Goal: Find specific page/section: Find specific page/section

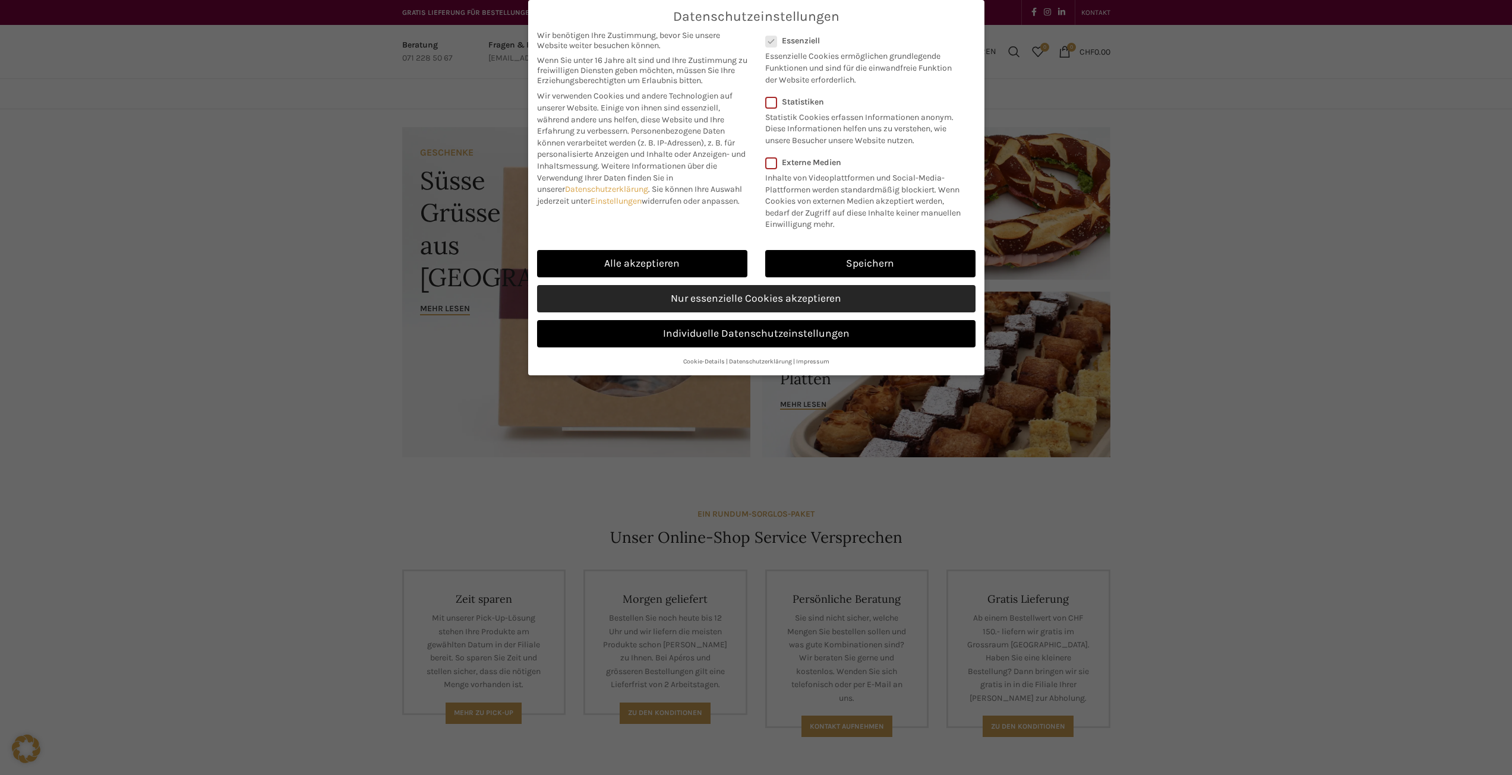
click at [741, 302] on link "Nur essenzielle Cookies akzeptieren" at bounding box center [756, 298] width 438 height 27
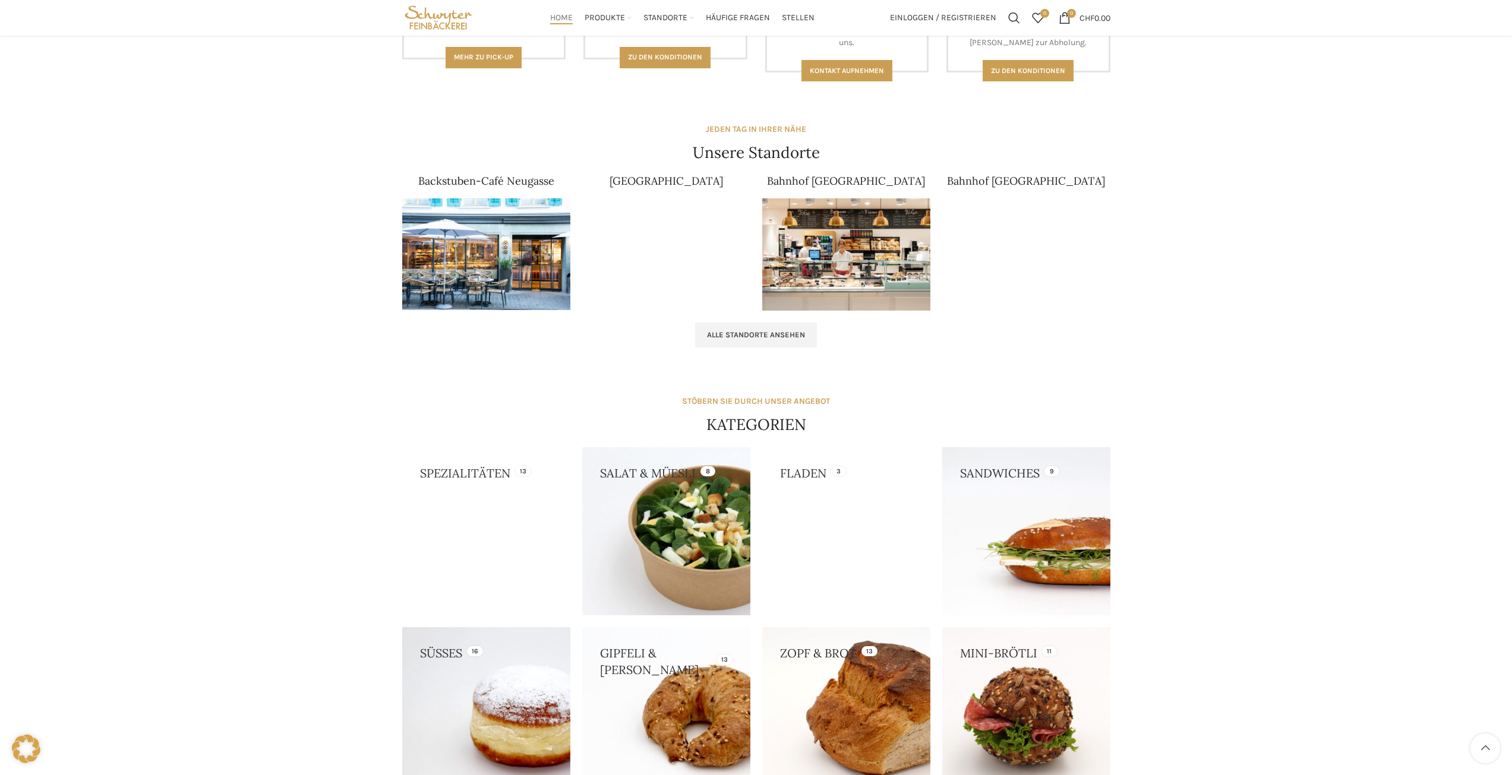
scroll to position [653, 0]
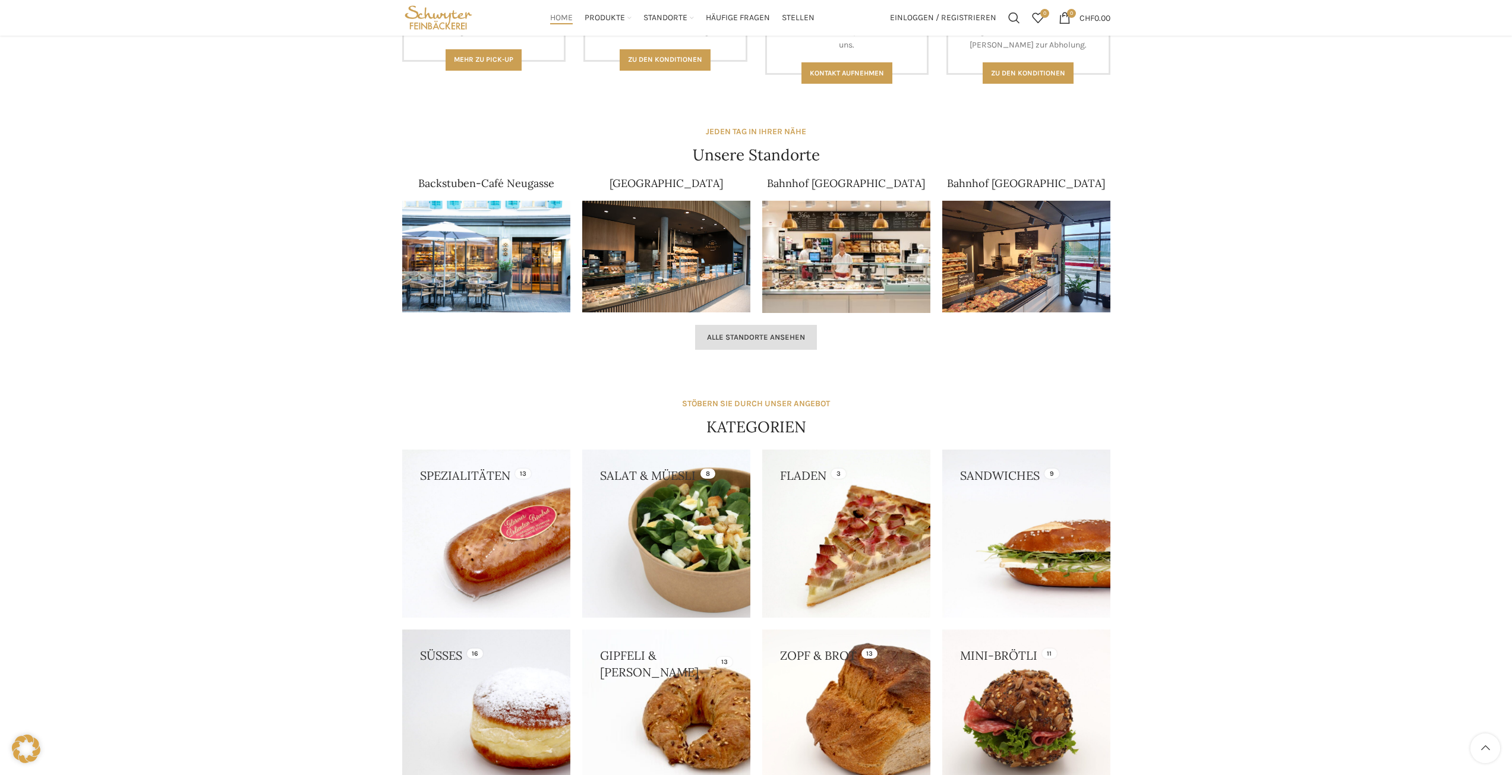
click at [775, 337] on span "Alle Standorte ansehen" at bounding box center [756, 338] width 98 height 10
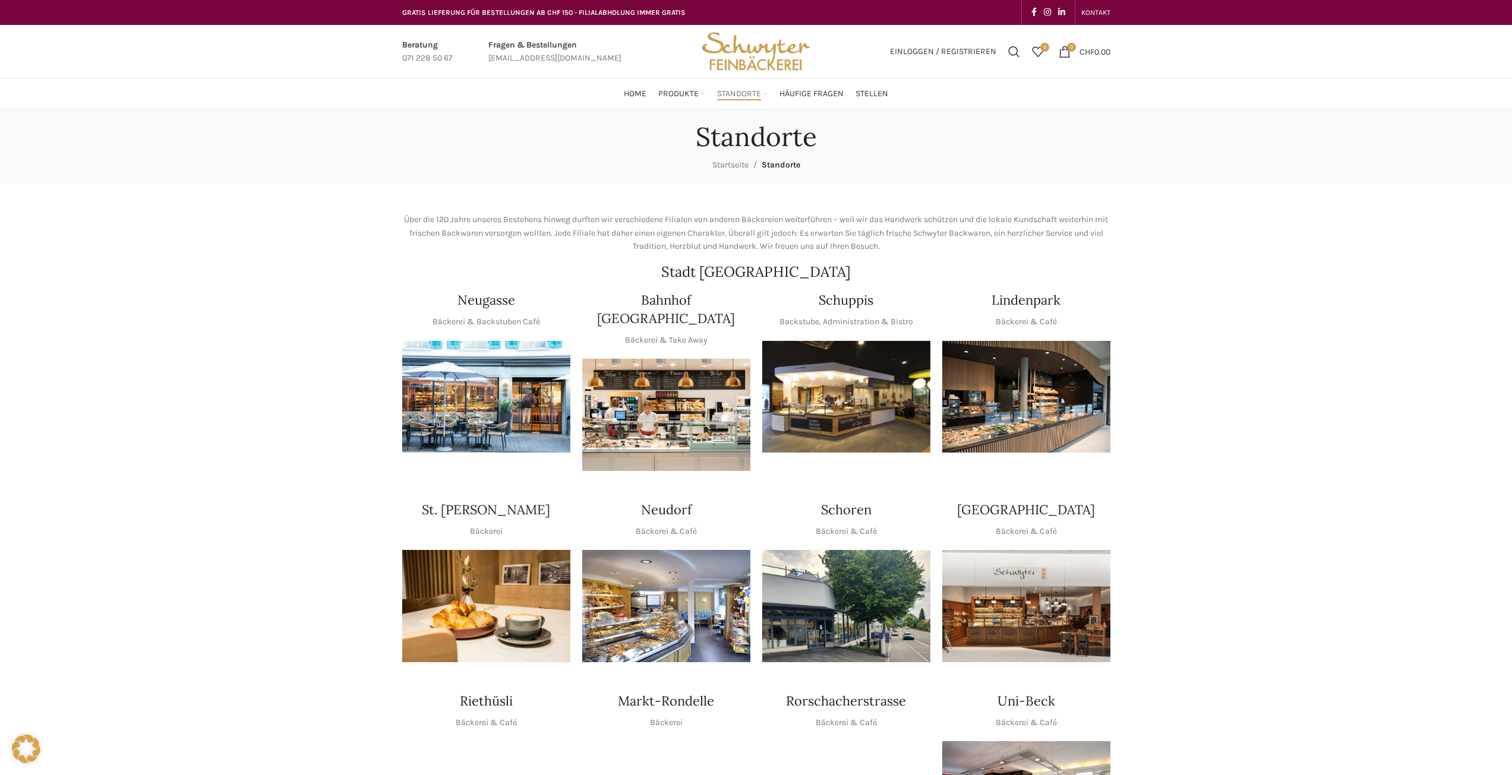
click at [806, 431] on img "1 / 1" at bounding box center [846, 397] width 168 height 112
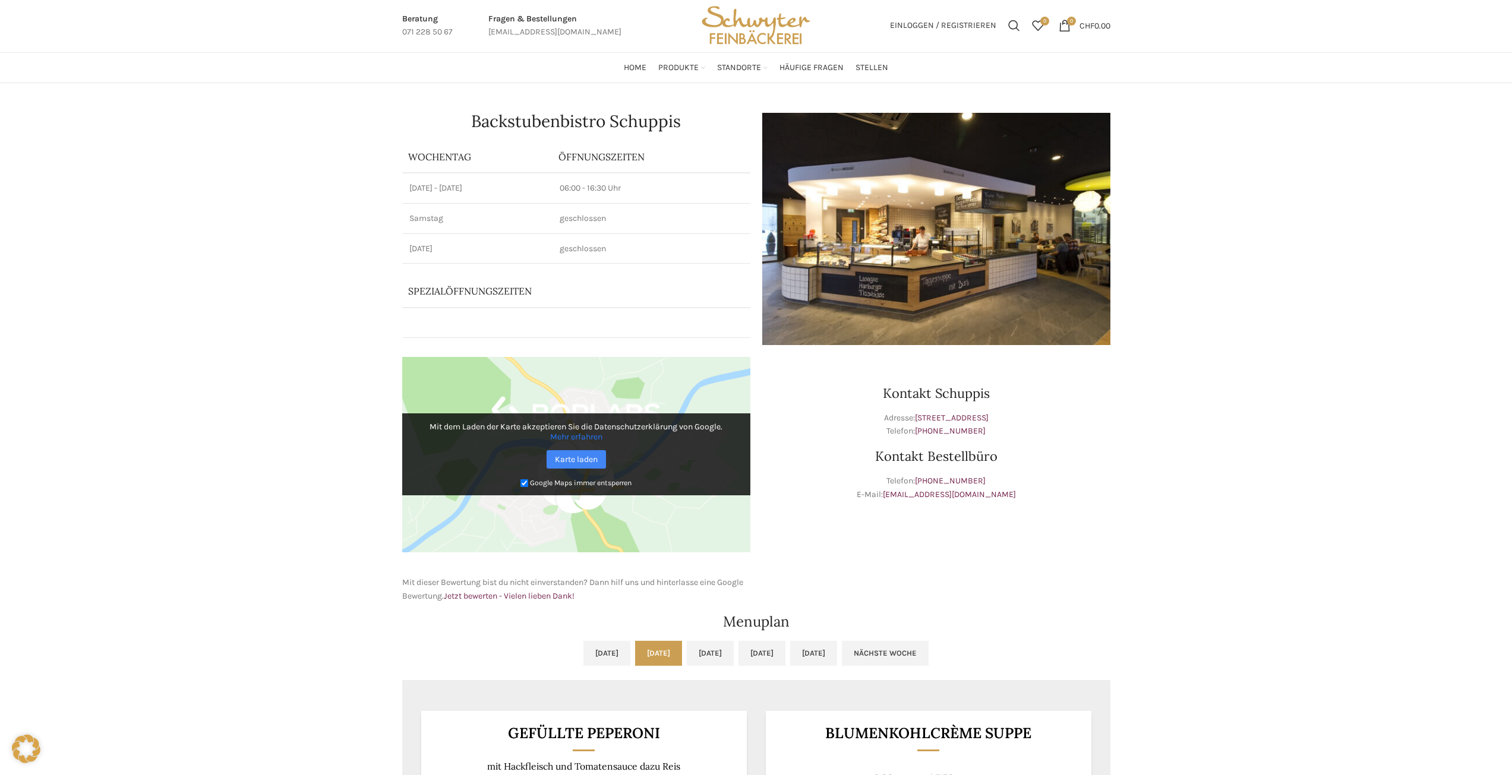
scroll to position [297, 0]
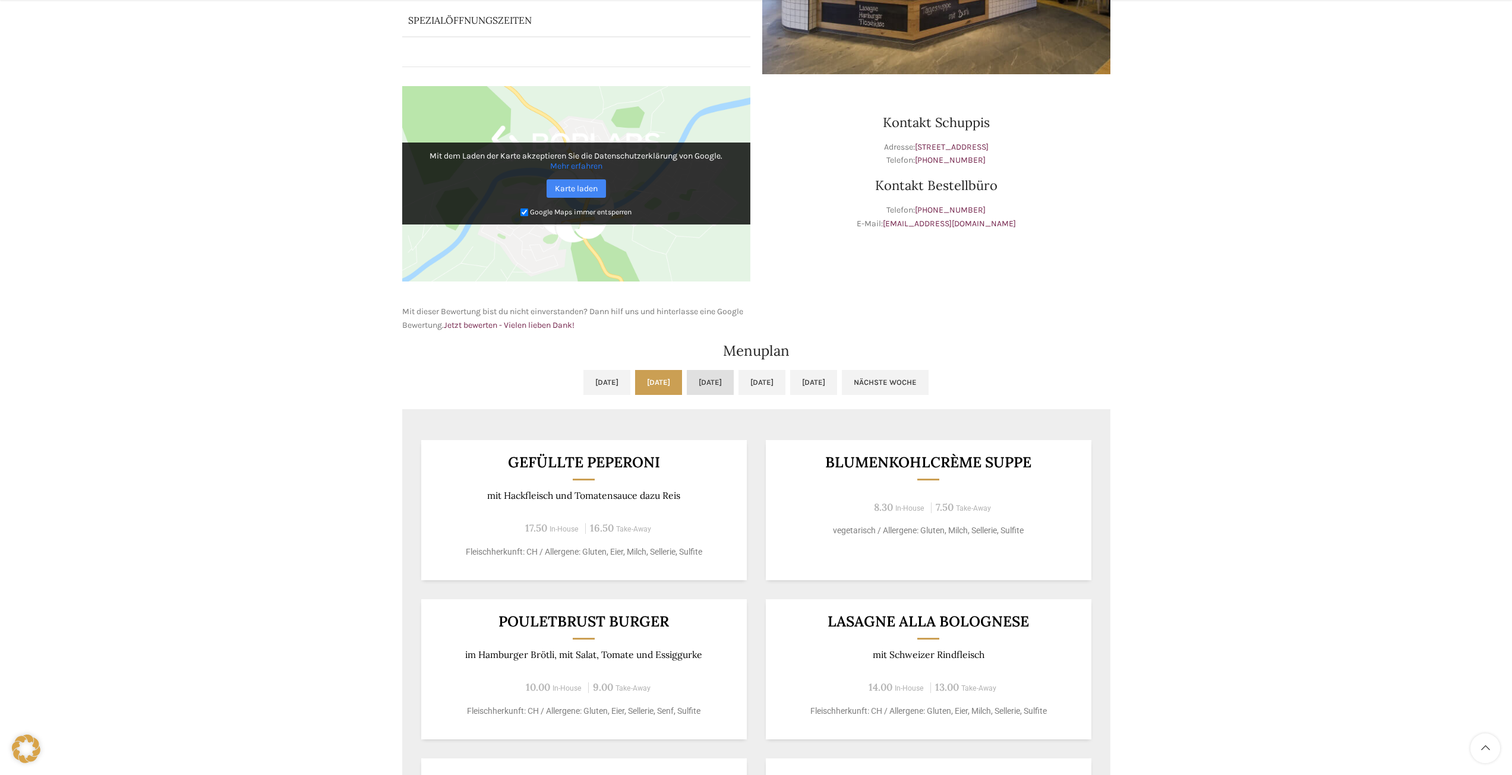
click at [723, 383] on link "Mi, 15.10.2025" at bounding box center [710, 382] width 47 height 25
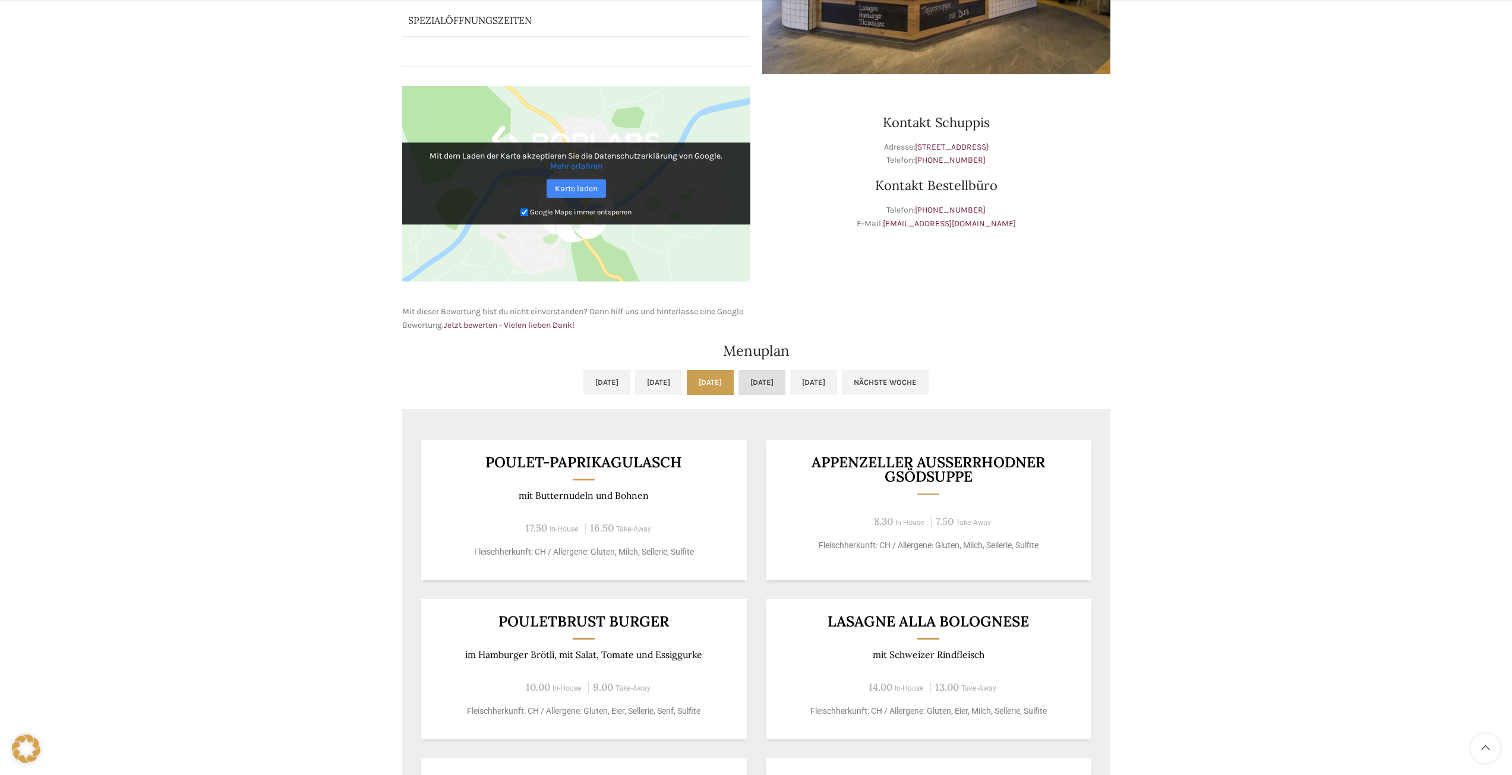
click at [785, 378] on link "Do, 16.10.2025" at bounding box center [761, 382] width 47 height 25
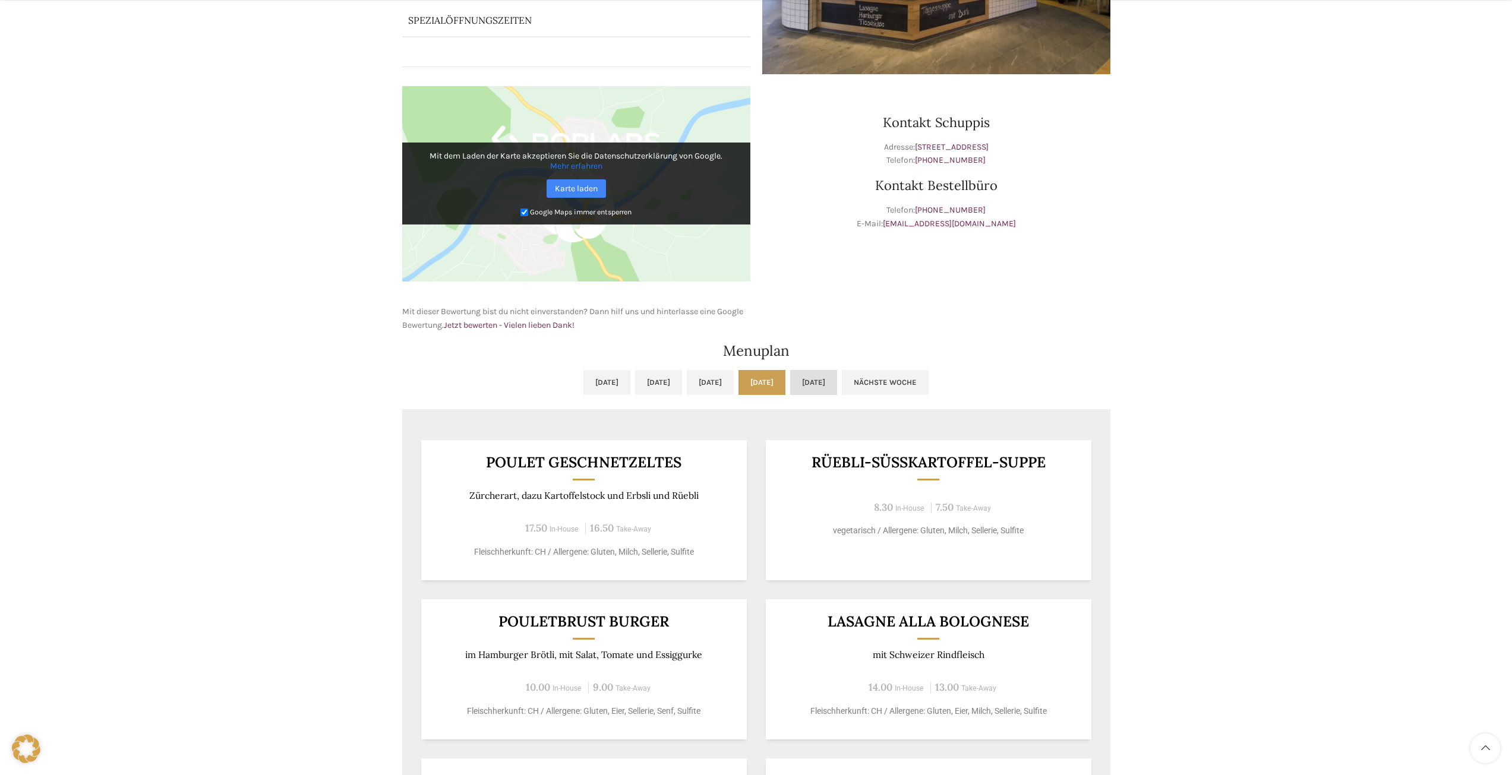
click at [837, 376] on link "Fr, 17.10.2025" at bounding box center [813, 382] width 47 height 25
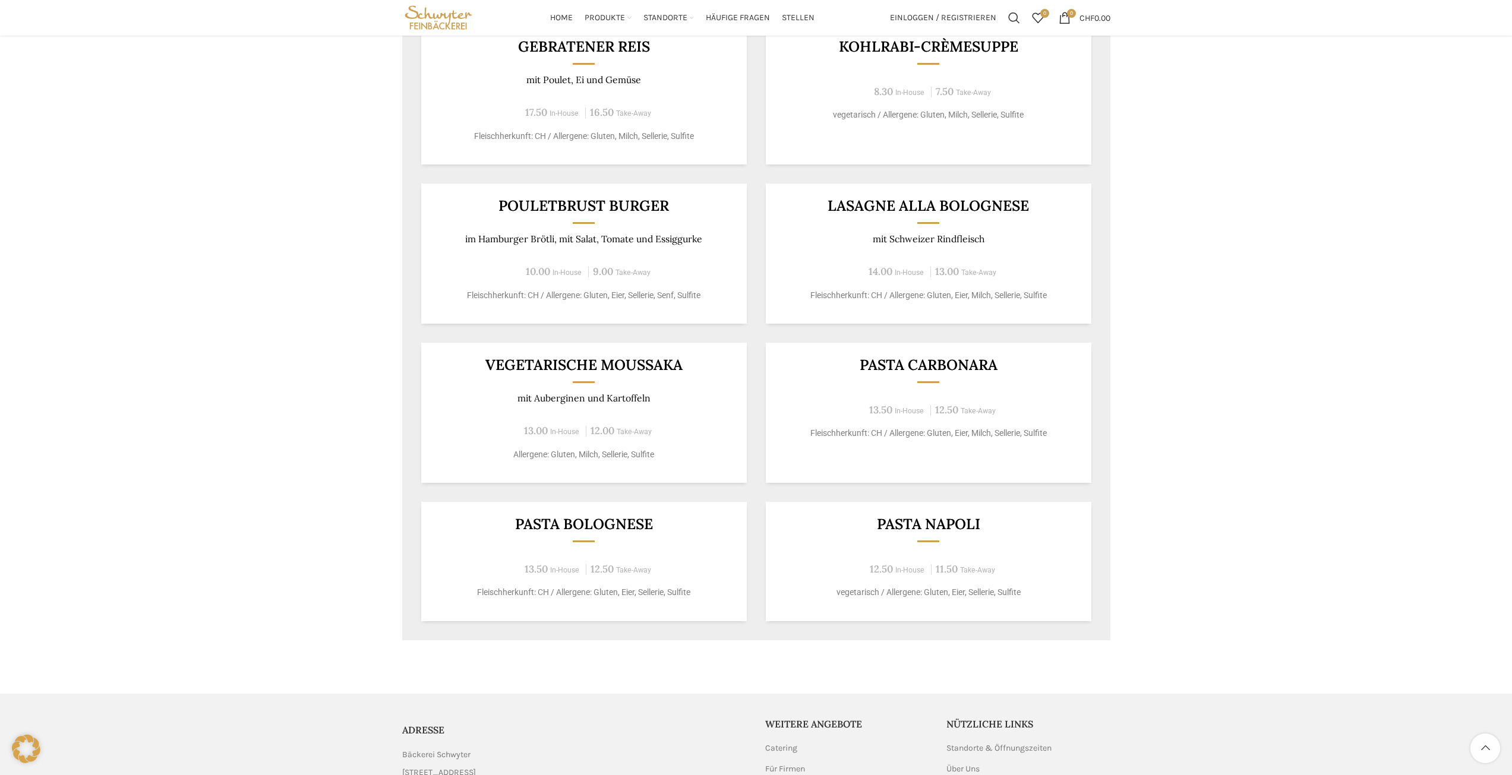
scroll to position [475, 0]
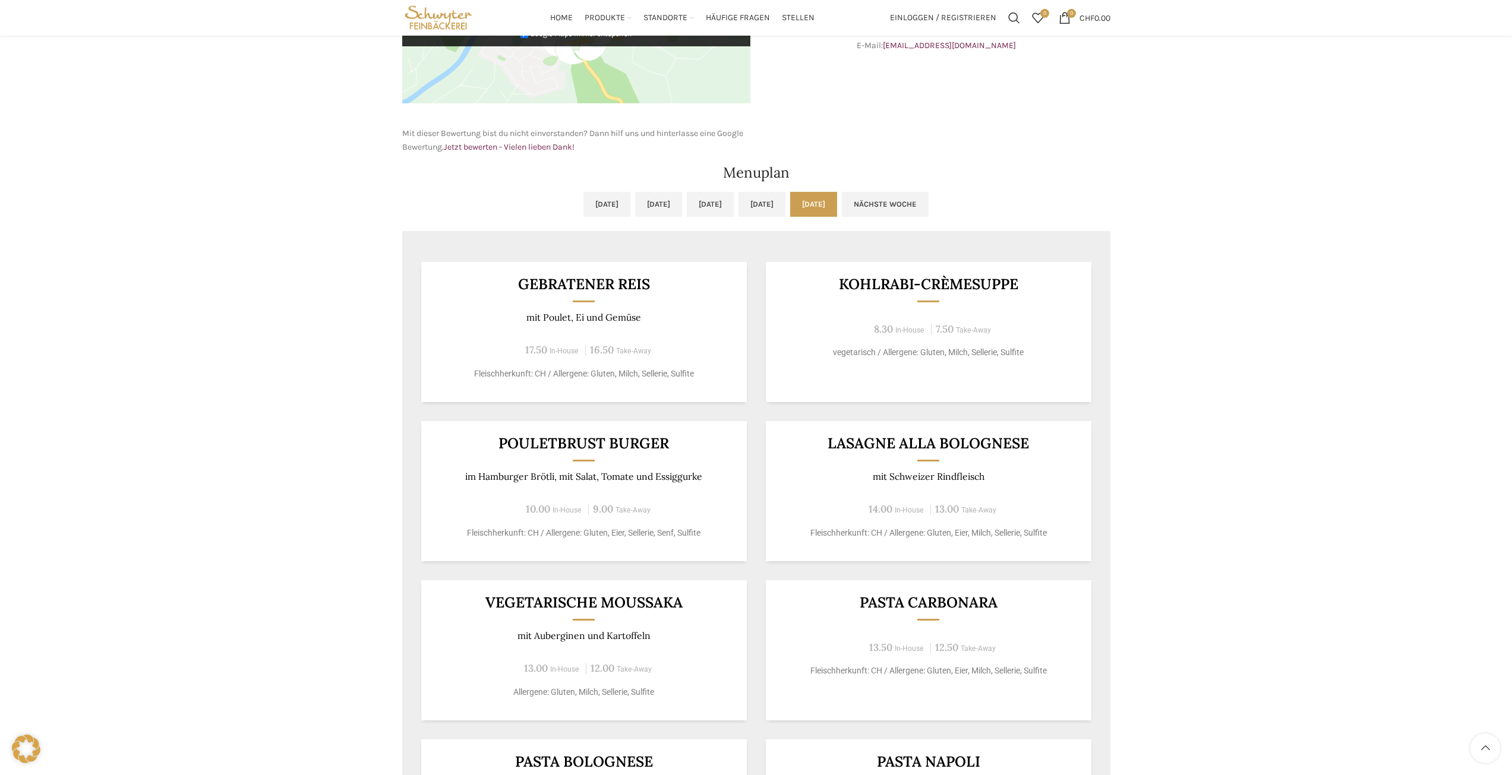
drag, startPoint x: 1144, startPoint y: 424, endPoint x: 1119, endPoint y: 430, distance: 25.6
click at [1142, 424] on div "Backstubenbistro Schuppis Wochentag ÖFFNUNGSZEITEN Montag - Freitag 06:00 - 16:…" at bounding box center [756, 271] width 1512 height 1274
